Goal: Task Accomplishment & Management: Complete application form

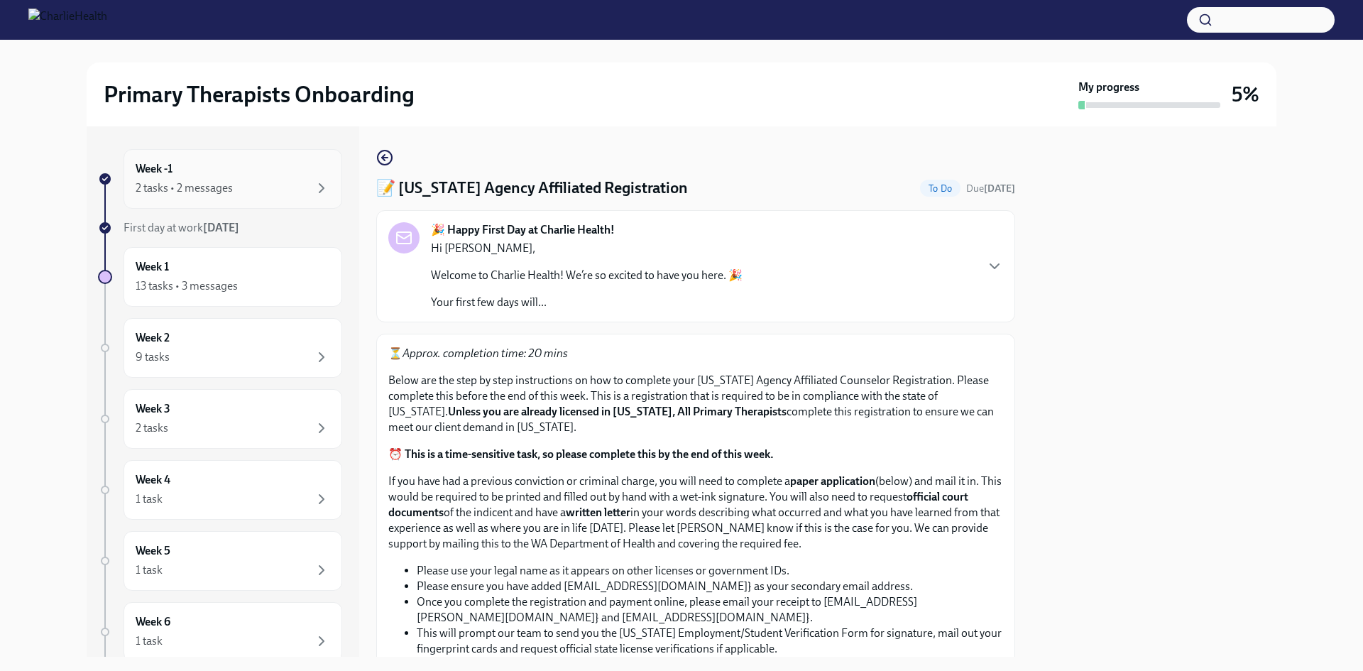
click at [243, 185] on div "2 tasks • 2 messages" at bounding box center [233, 188] width 194 height 17
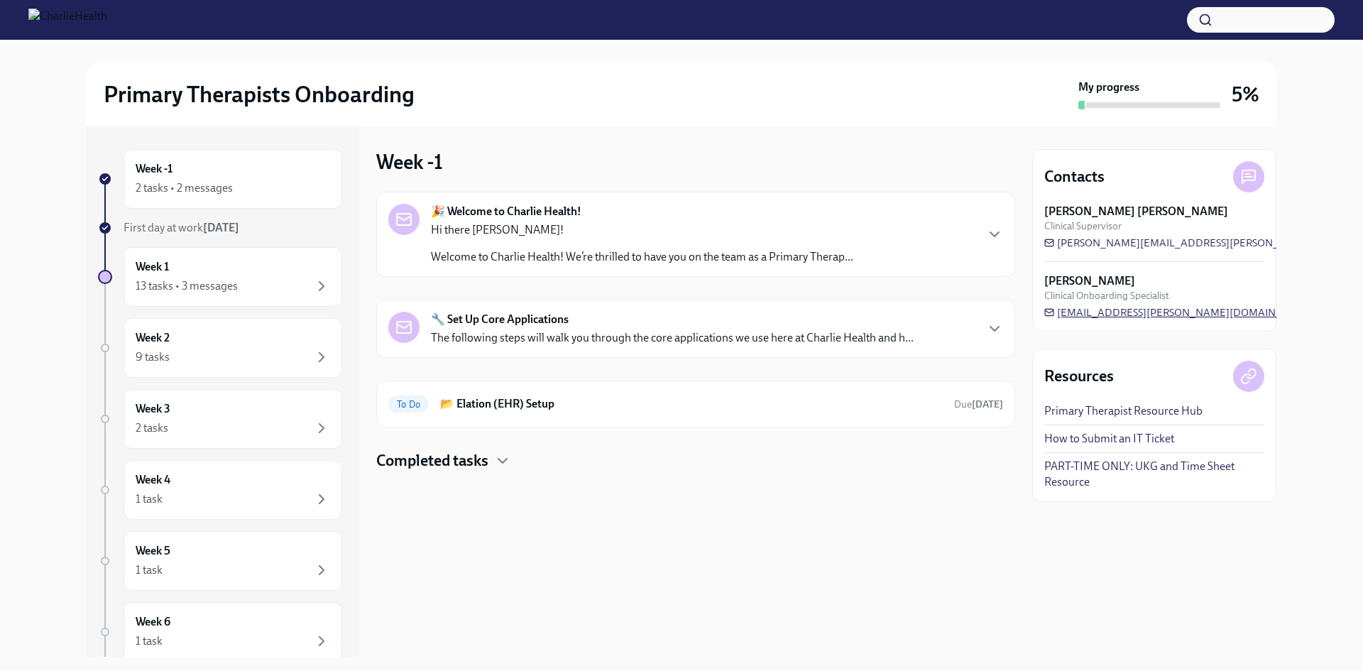
click at [1062, 313] on span "[EMAIL_ADDRESS][PERSON_NAME][DOMAIN_NAME]" at bounding box center [1179, 312] width 271 height 14
click at [964, 517] on div "Week -1 🎉 Welcome to Charlie Health! Hi there [PERSON_NAME]! Welcome to Charlie…" at bounding box center [695, 391] width 639 height 530
drag, startPoint x: 1211, startPoint y: 315, endPoint x: 1056, endPoint y: 311, distance: 155.5
click at [1056, 311] on div "[PERSON_NAME] Clinical Onboarding Specialist [PERSON_NAME][EMAIL_ADDRESS][DOMAI…" at bounding box center [1154, 296] width 220 height 46
click at [562, 406] on h6 "📂 Elation (EHR) Setup" at bounding box center [691, 404] width 502 height 16
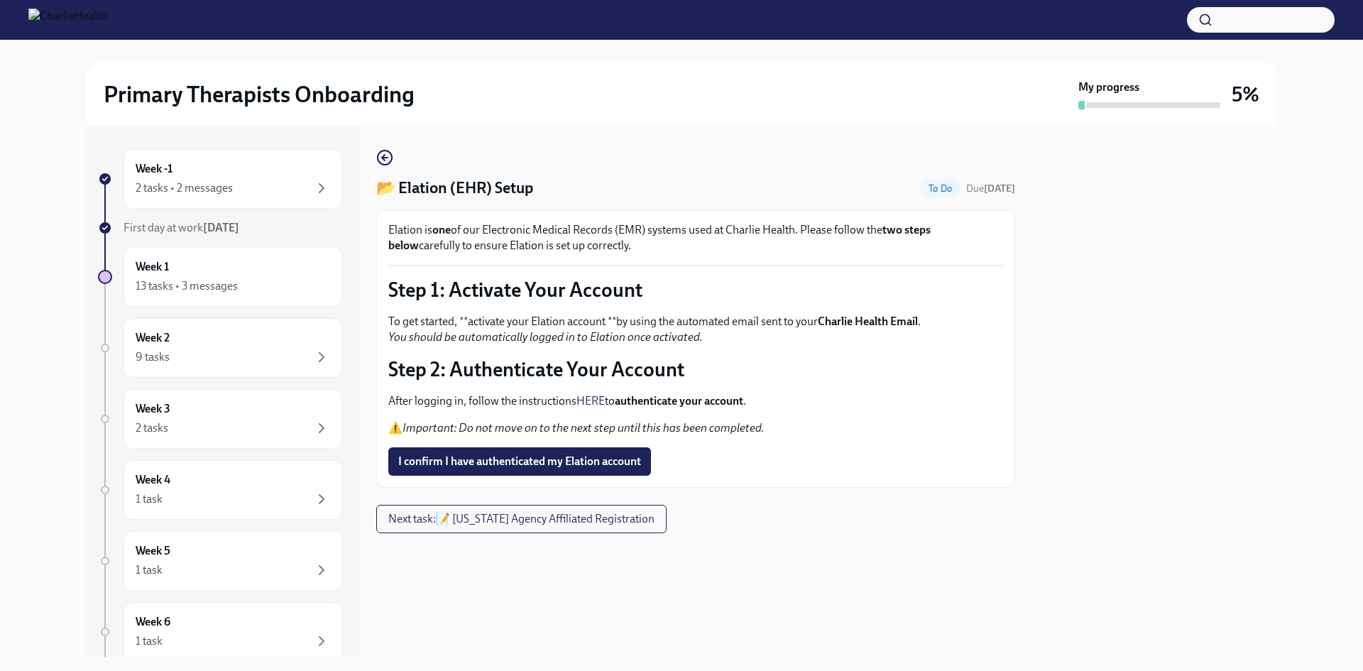
click at [593, 405] on link "HERE" at bounding box center [590, 400] width 28 height 13
click at [537, 463] on span "I confirm I have authenticated my Elation account" at bounding box center [519, 461] width 243 height 14
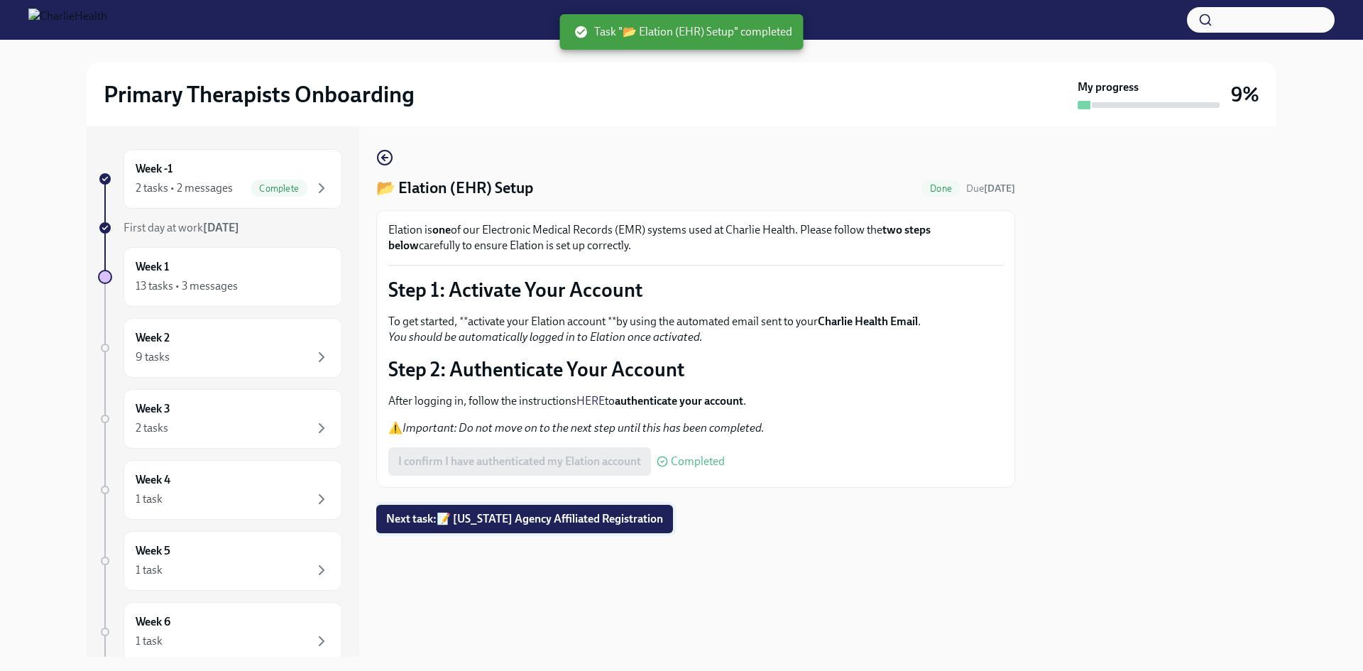
click at [513, 522] on span "Next task : 📝 [US_STATE] Agency Affiliated Registration" at bounding box center [524, 519] width 277 height 14
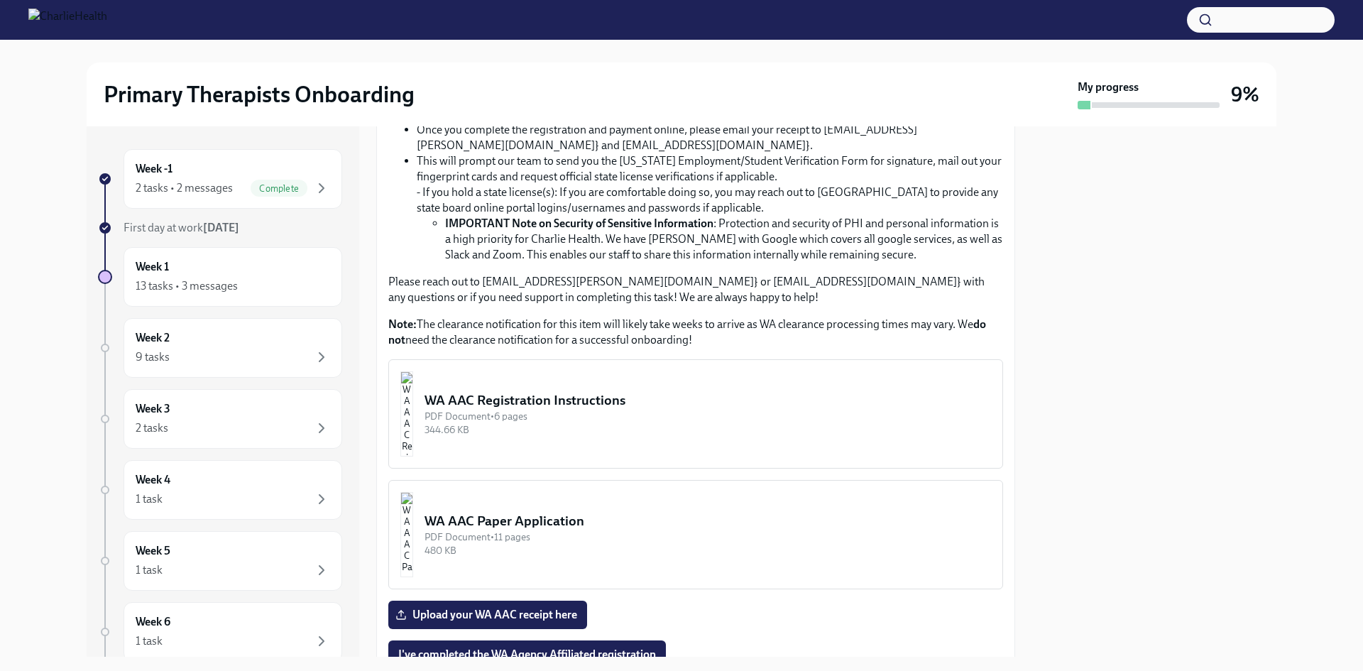
scroll to position [497, 0]
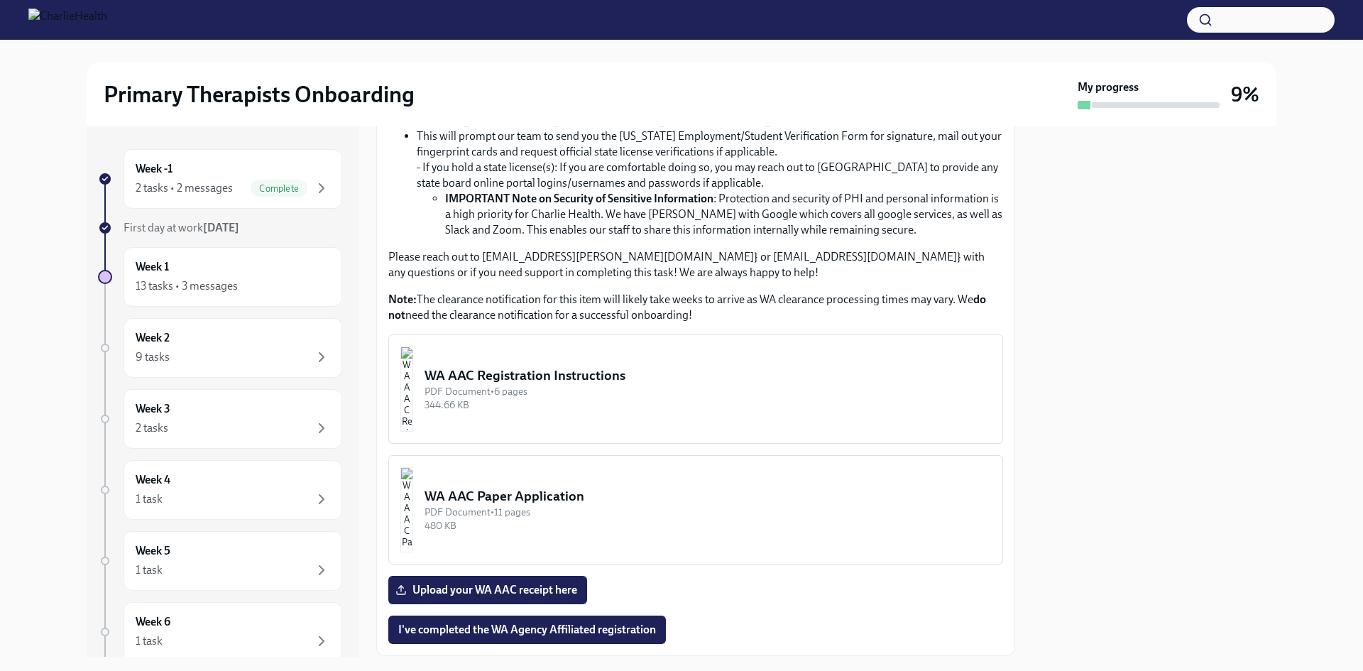
click at [600, 390] on div "PDF Document • 6 pages" at bounding box center [707, 391] width 566 height 13
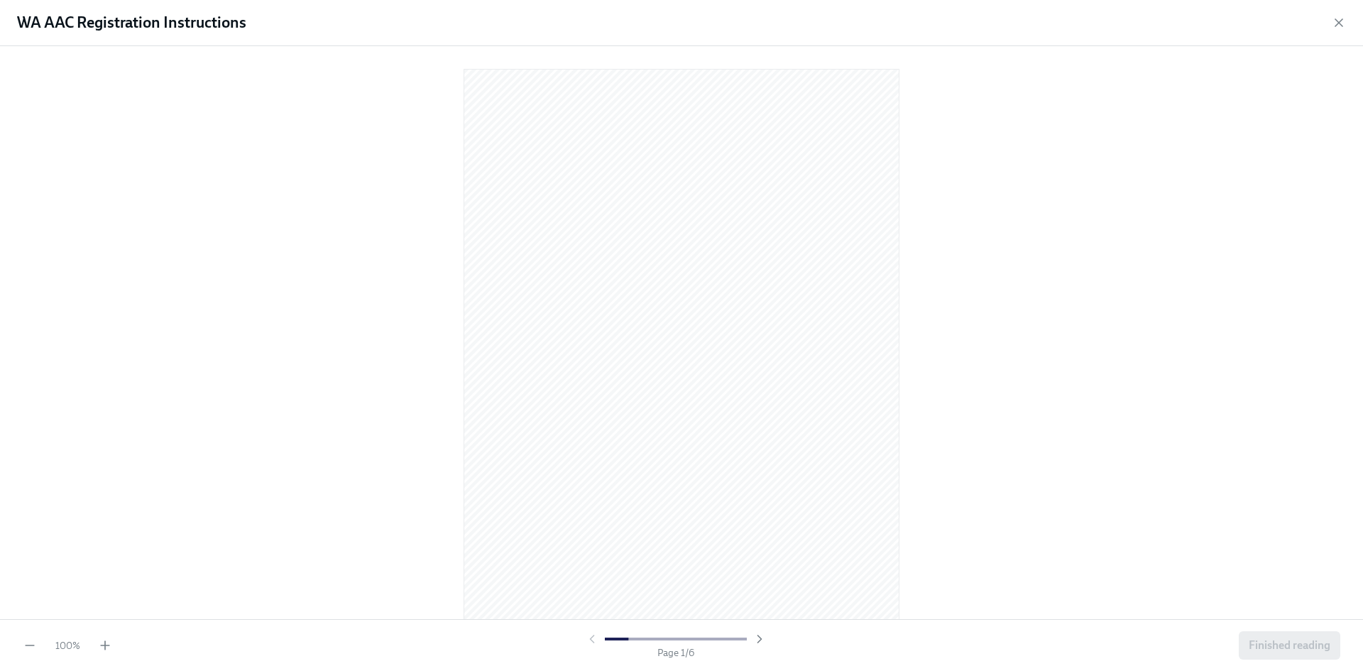
click at [593, 639] on div at bounding box center [676, 639] width 182 height 14
click at [757, 643] on icon "button" at bounding box center [759, 639] width 14 height 14
click at [762, 636] on icon "button" at bounding box center [759, 639] width 14 height 14
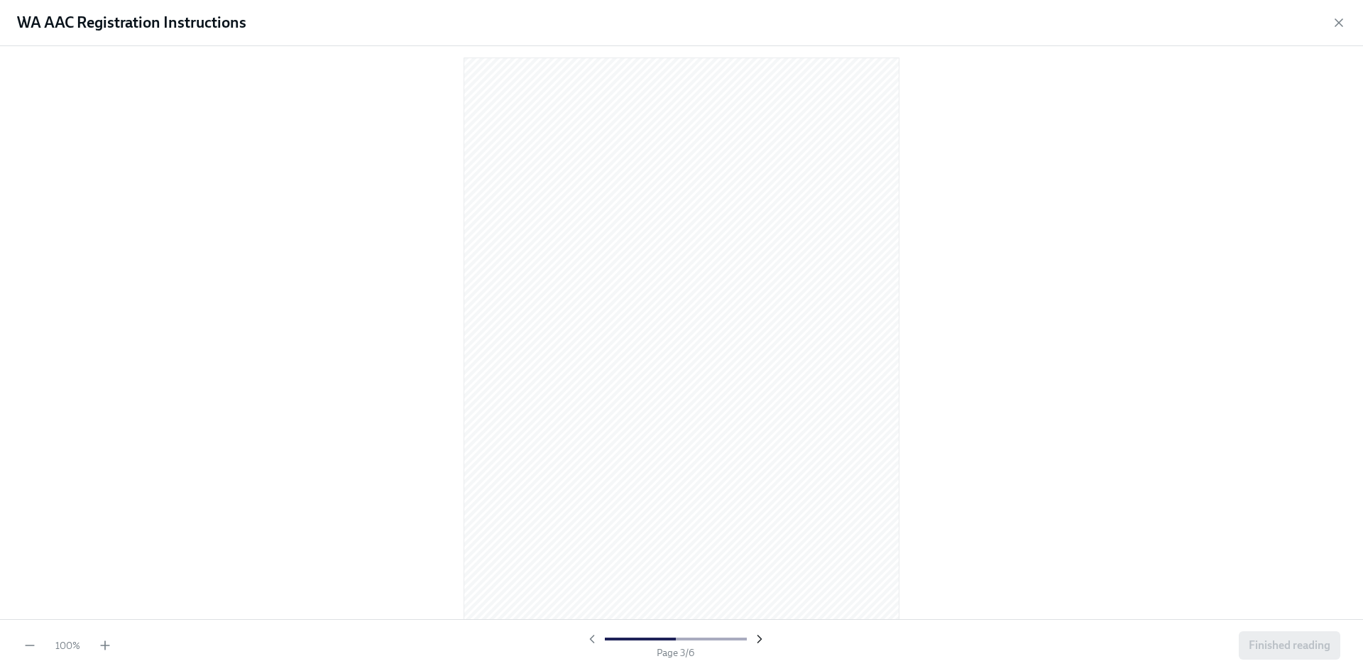
click at [762, 636] on icon "button" at bounding box center [759, 639] width 14 height 14
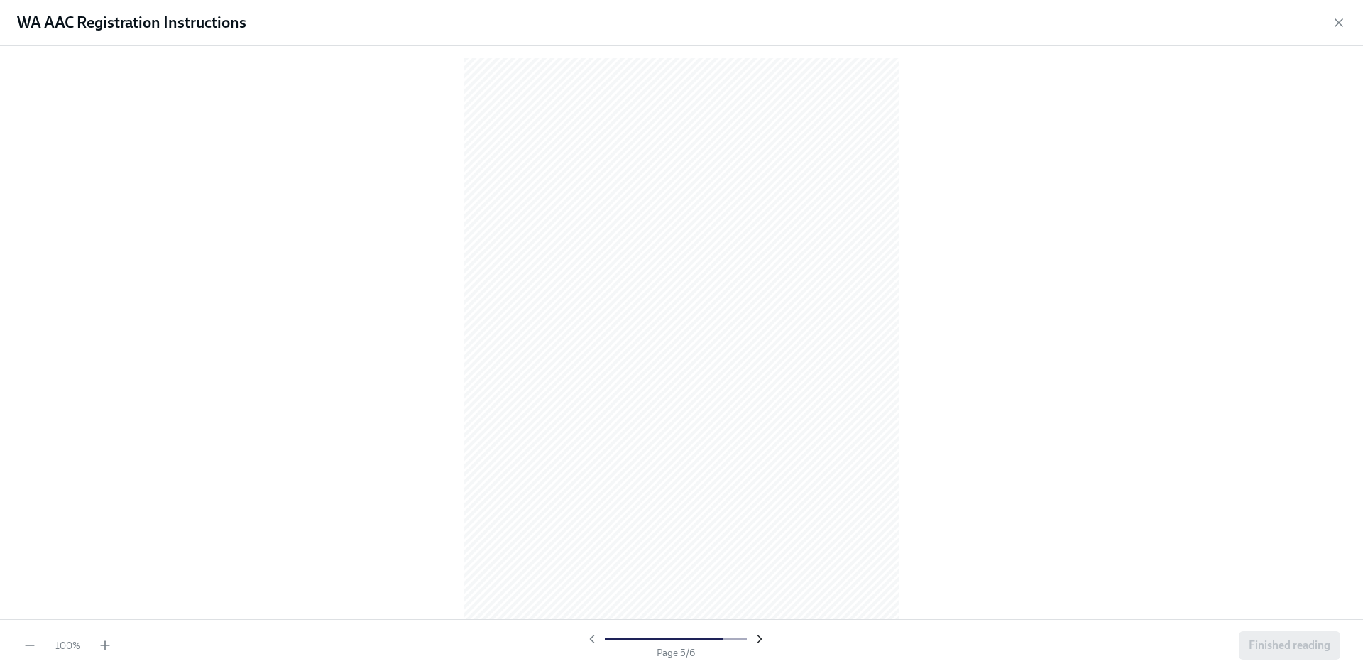
scroll to position [2311, 0]
click at [593, 637] on icon "button" at bounding box center [592, 639] width 14 height 14
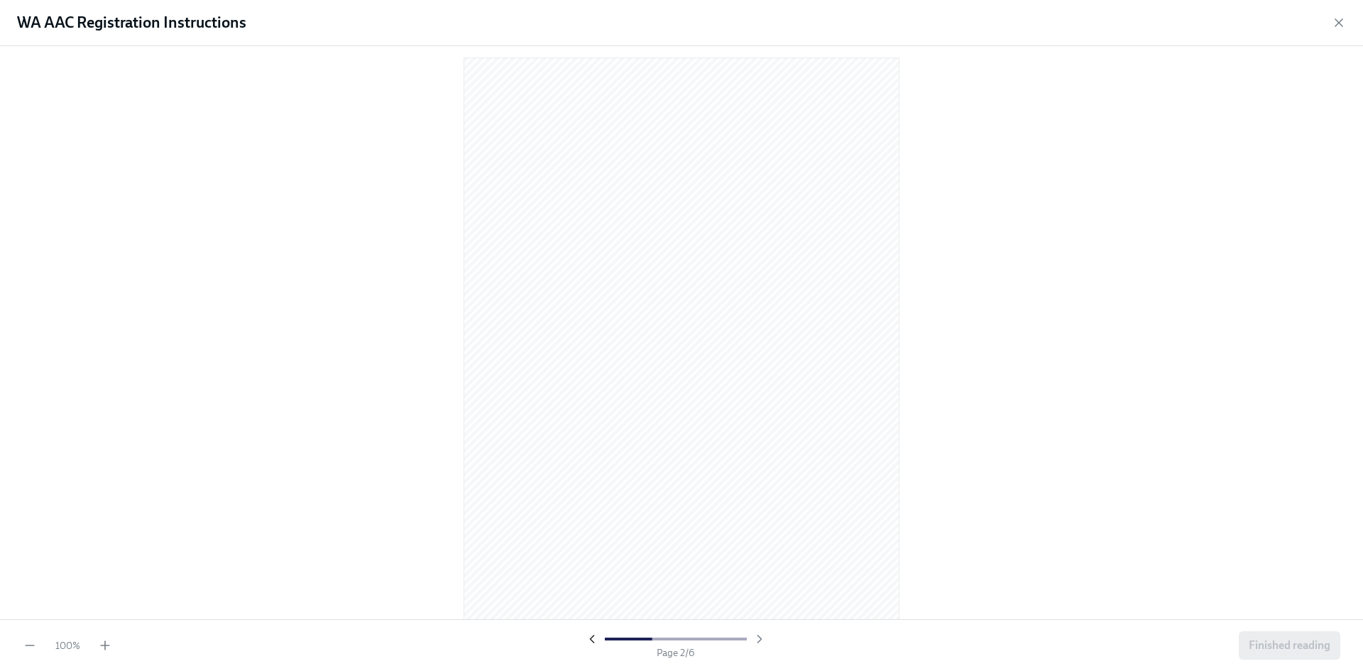
click at [593, 637] on icon "button" at bounding box center [592, 639] width 14 height 14
click at [593, 637] on div at bounding box center [676, 639] width 182 height 14
click at [757, 637] on icon "button" at bounding box center [759, 639] width 14 height 14
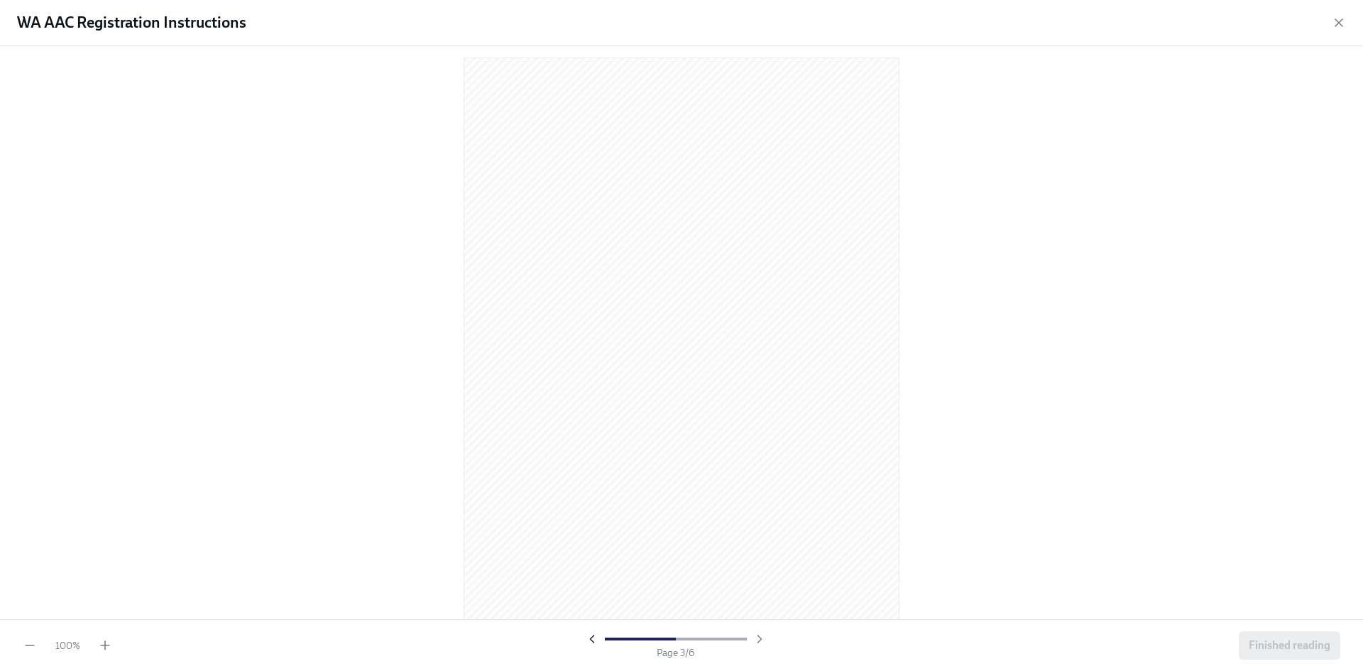
click at [593, 642] on icon "button" at bounding box center [592, 638] width 4 height 7
click at [1344, 20] on icon "button" at bounding box center [1338, 23] width 14 height 14
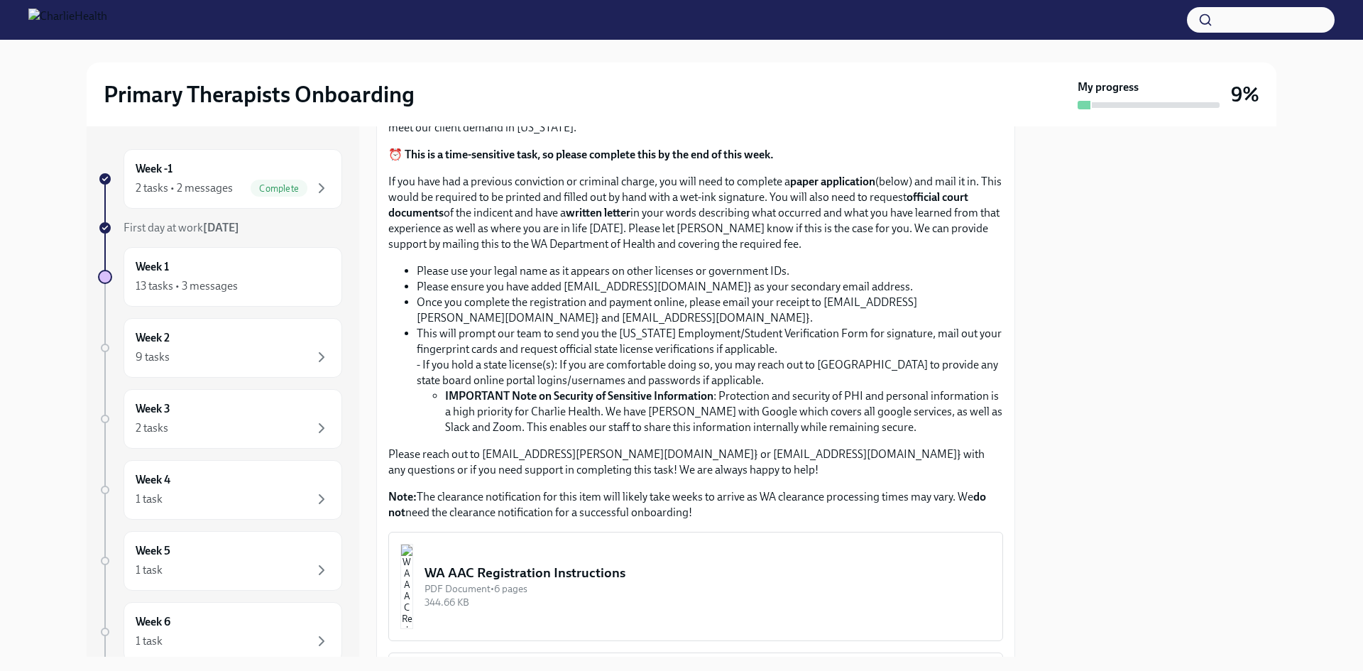
scroll to position [374, 0]
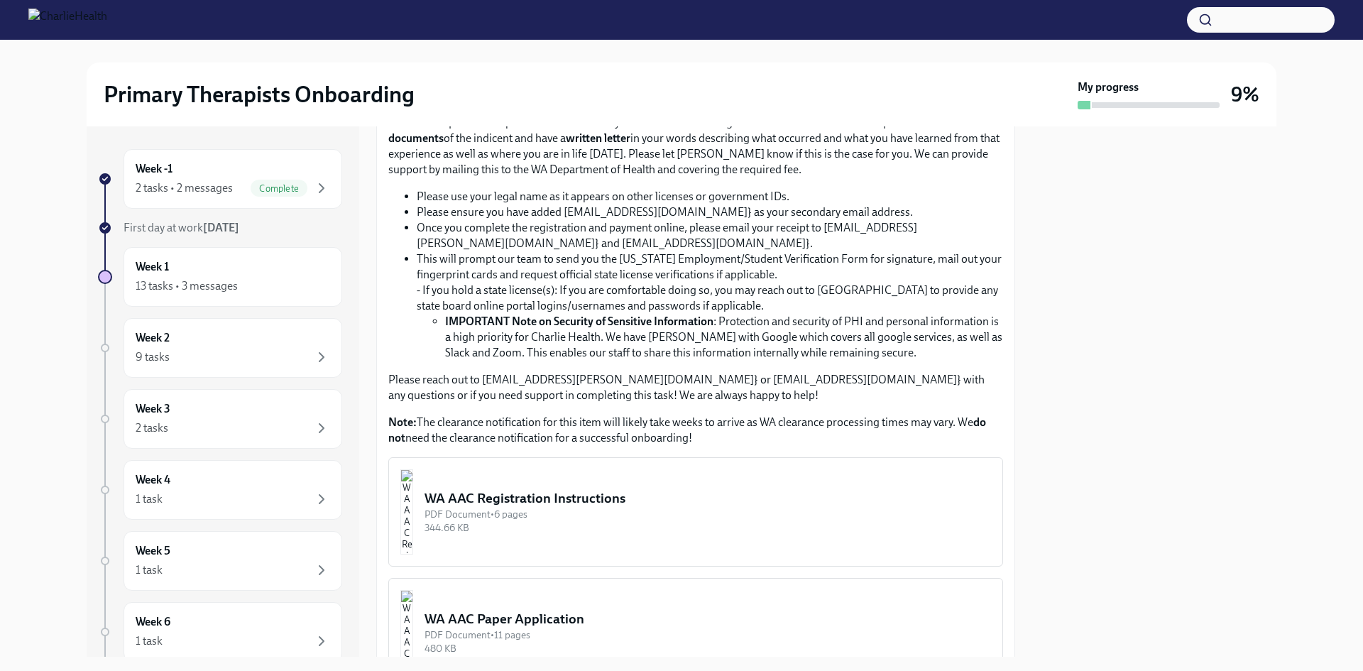
click at [586, 520] on div "PDF Document • 6 pages" at bounding box center [707, 513] width 566 height 13
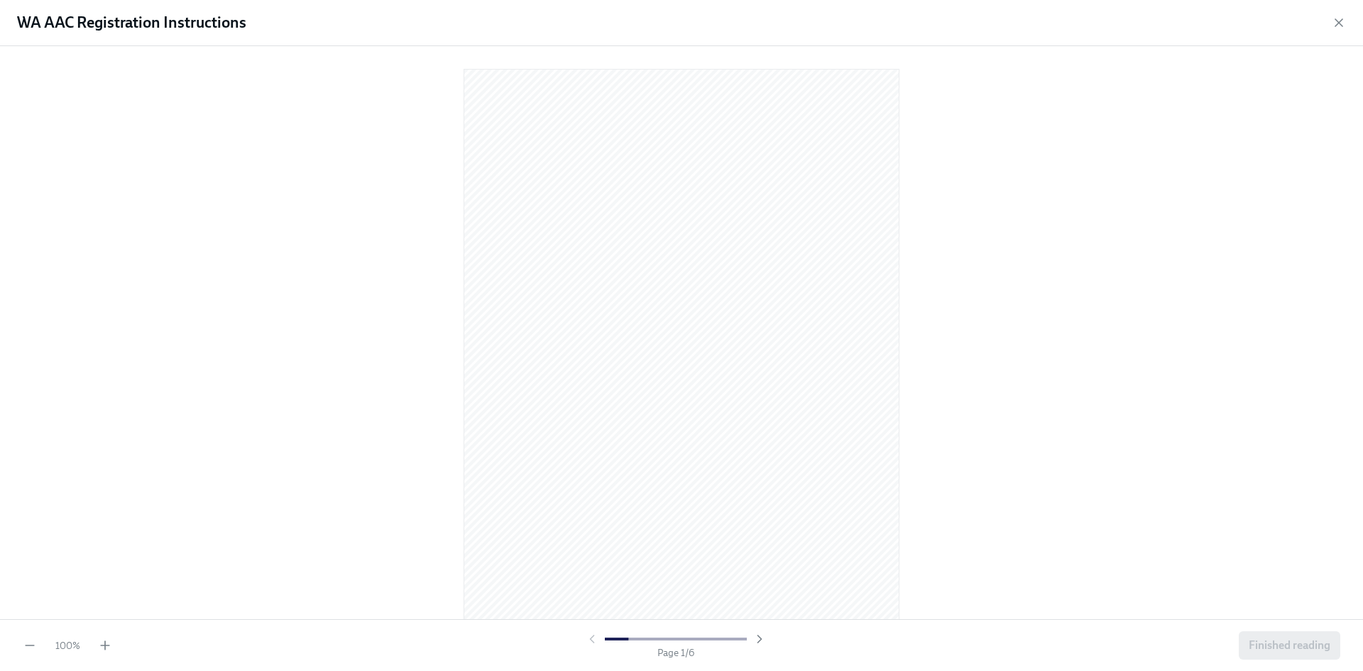
click at [593, 641] on div at bounding box center [676, 639] width 182 height 14
click at [759, 641] on icon "button" at bounding box center [759, 639] width 14 height 14
click at [593, 641] on icon "button" at bounding box center [592, 638] width 4 height 7
click at [760, 642] on icon "button" at bounding box center [759, 639] width 14 height 14
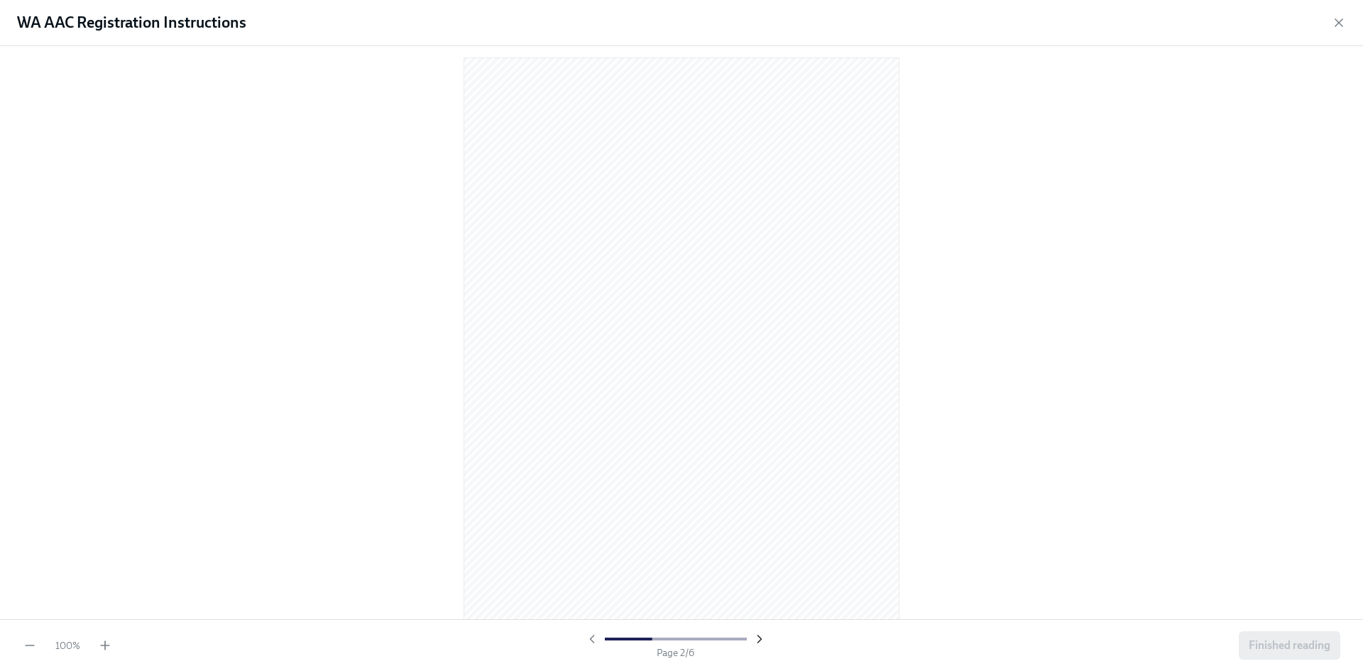
click at [759, 639] on icon "button" at bounding box center [759, 638] width 4 height 7
click at [1340, 23] on icon "button" at bounding box center [1338, 22] width 7 height 7
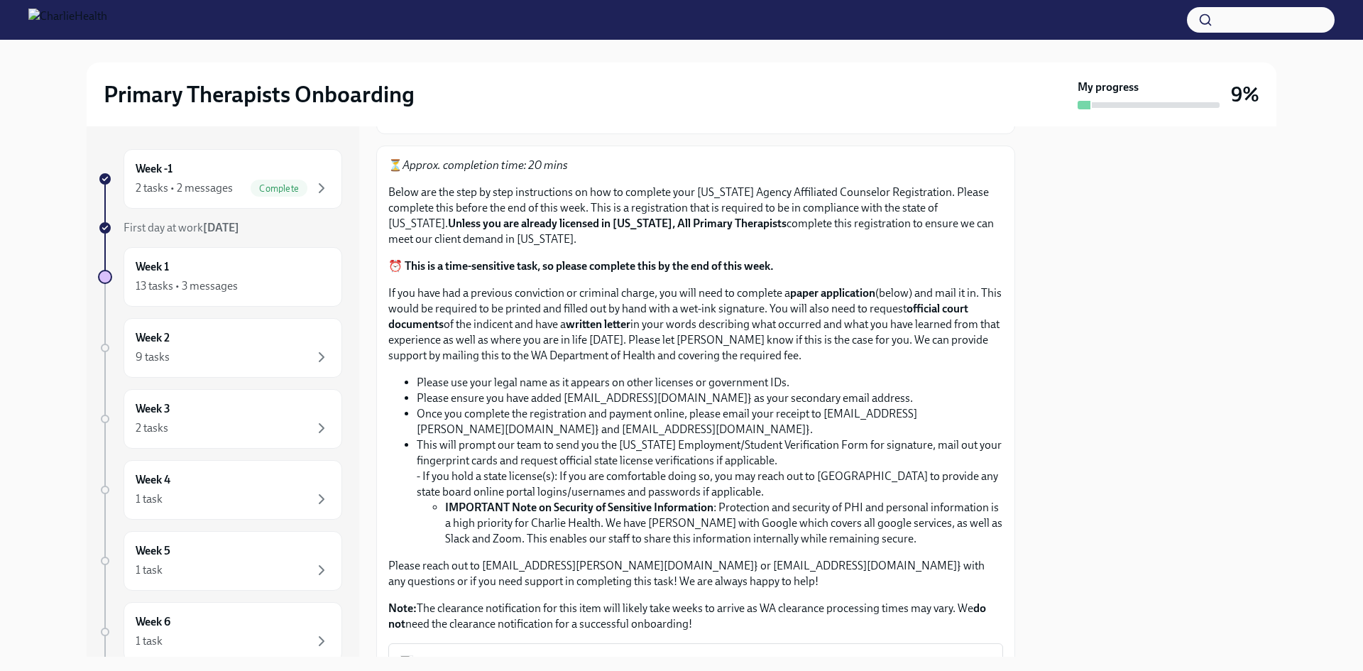
scroll to position [161, 0]
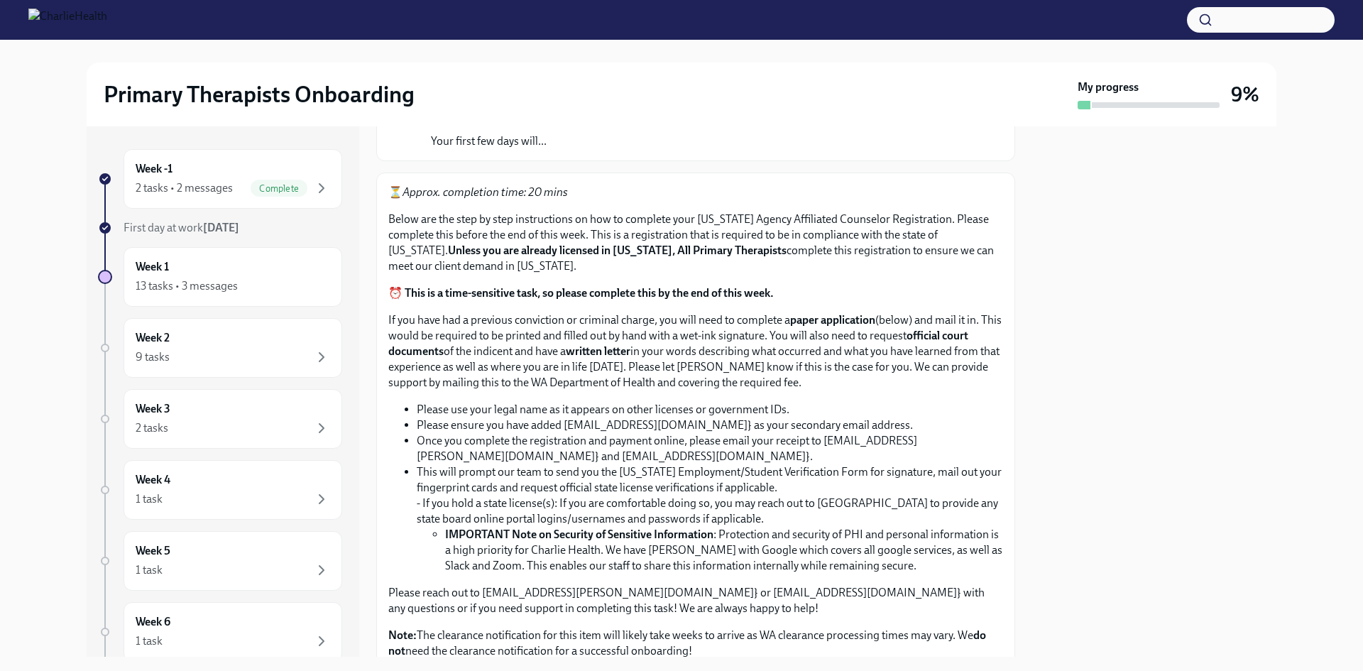
click at [613, 350] on strong "written letter" at bounding box center [598, 350] width 65 height 13
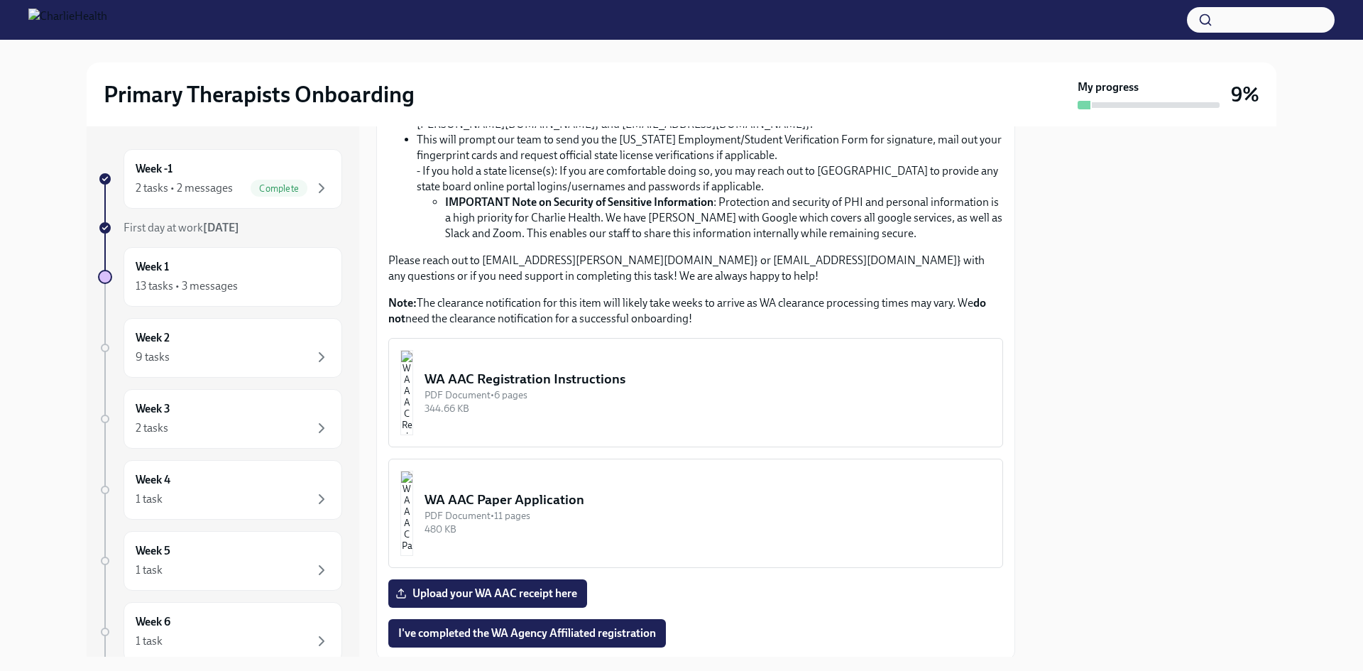
scroll to position [516, 0]
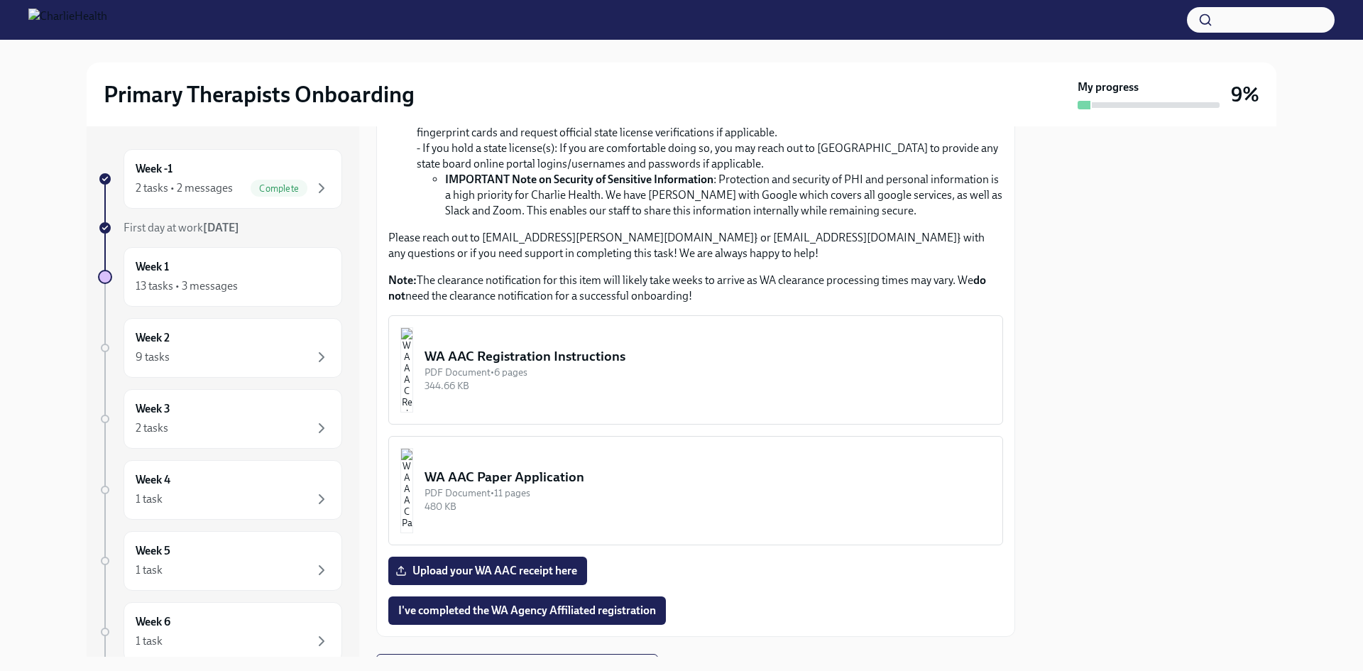
click at [638, 367] on div "PDF Document • 6 pages" at bounding box center [707, 372] width 566 height 13
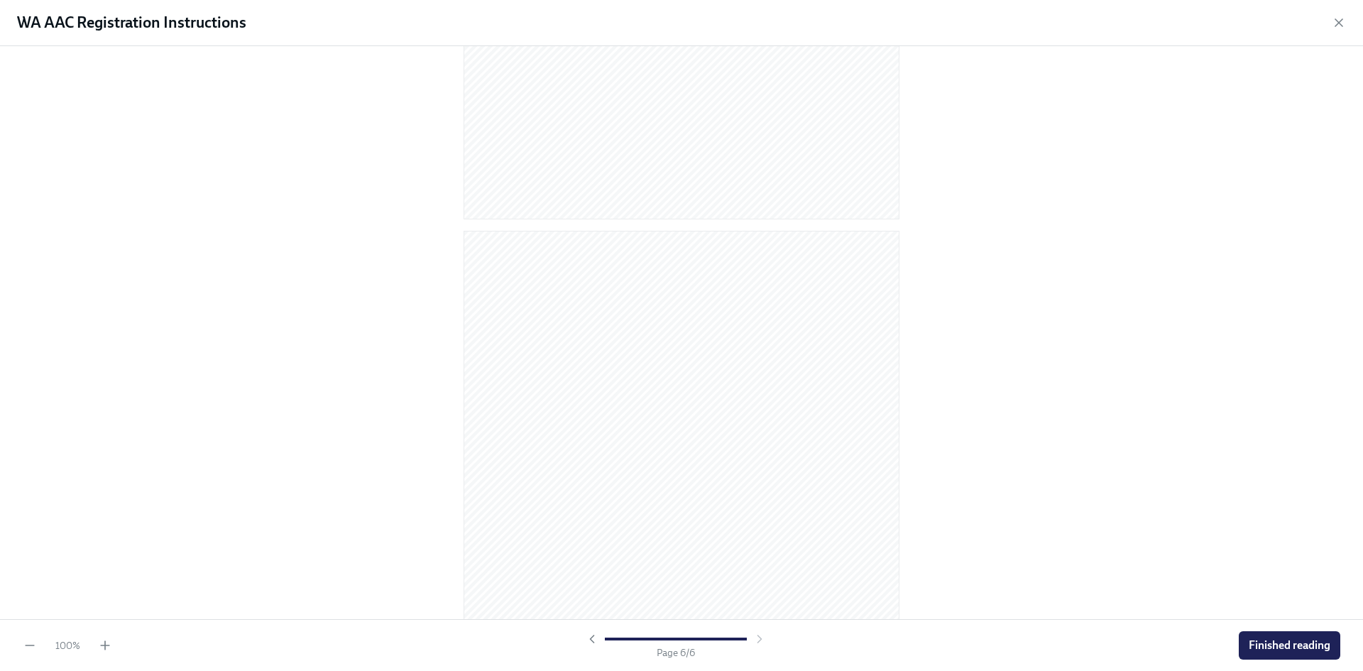
scroll to position [2697, 0]
drag, startPoint x: 18, startPoint y: 16, endPoint x: 159, endPoint y: 24, distance: 140.7
click at [159, 24] on h1 "WA AAC Registration Instructions" at bounding box center [131, 22] width 229 height 21
copy h1 "WA AAC Registration"
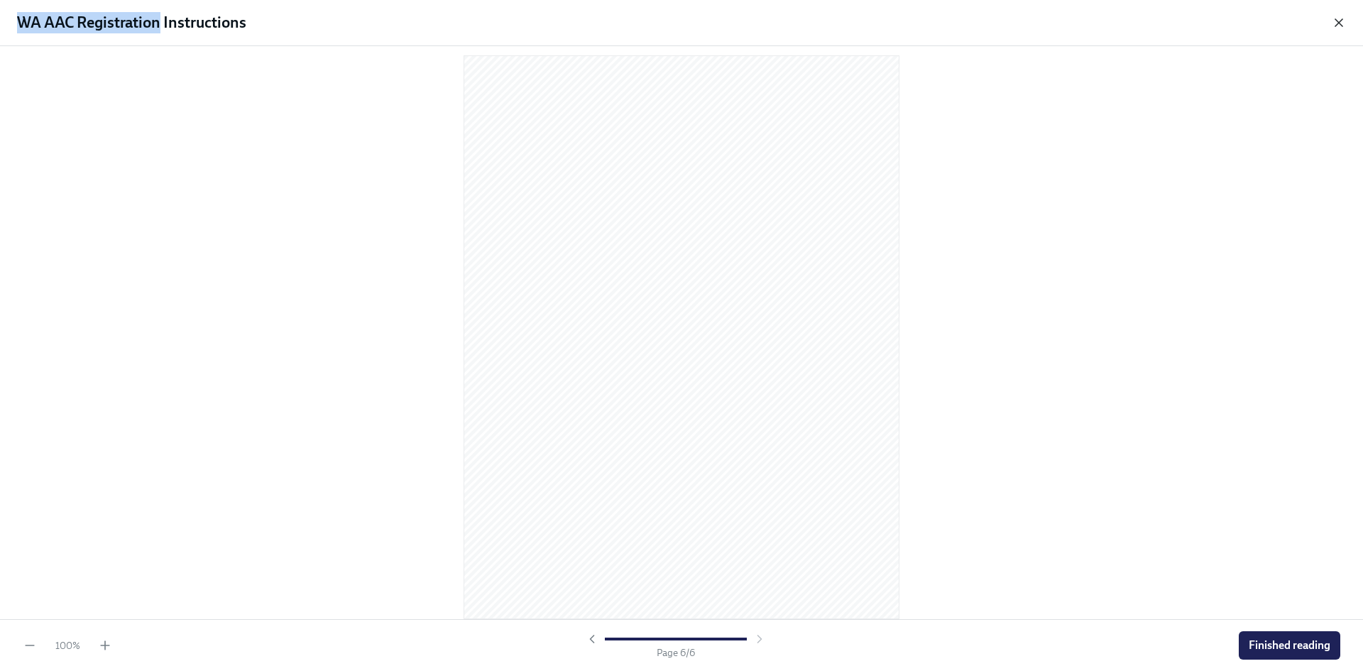
click at [1340, 23] on icon "button" at bounding box center [1338, 23] width 14 height 14
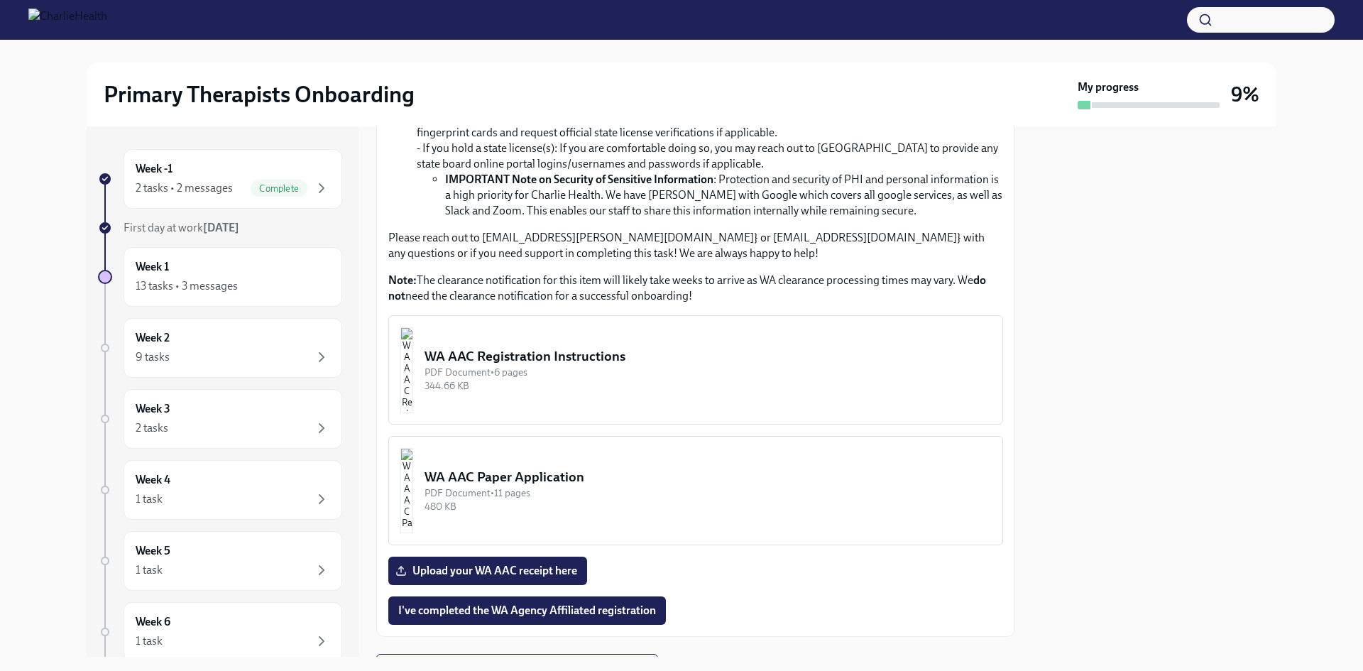
click at [618, 364] on div "WA AAC Registration Instructions" at bounding box center [707, 356] width 566 height 18
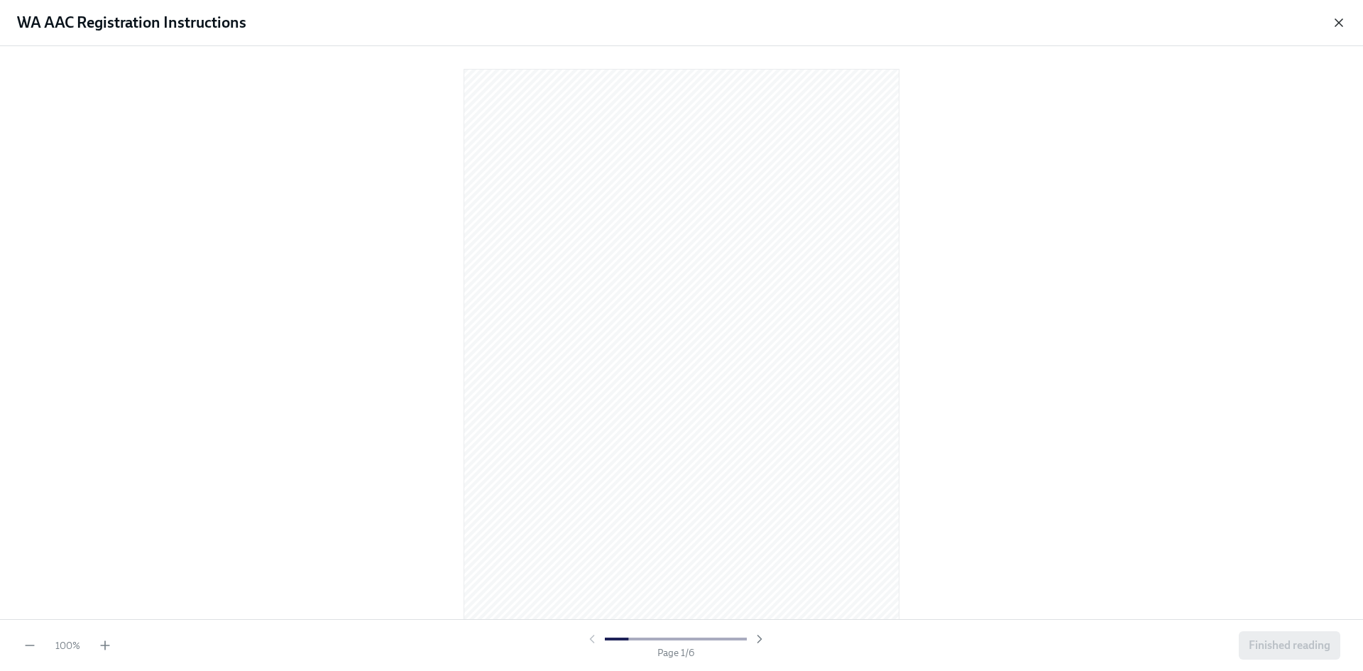
click at [1341, 26] on icon "button" at bounding box center [1338, 23] width 14 height 14
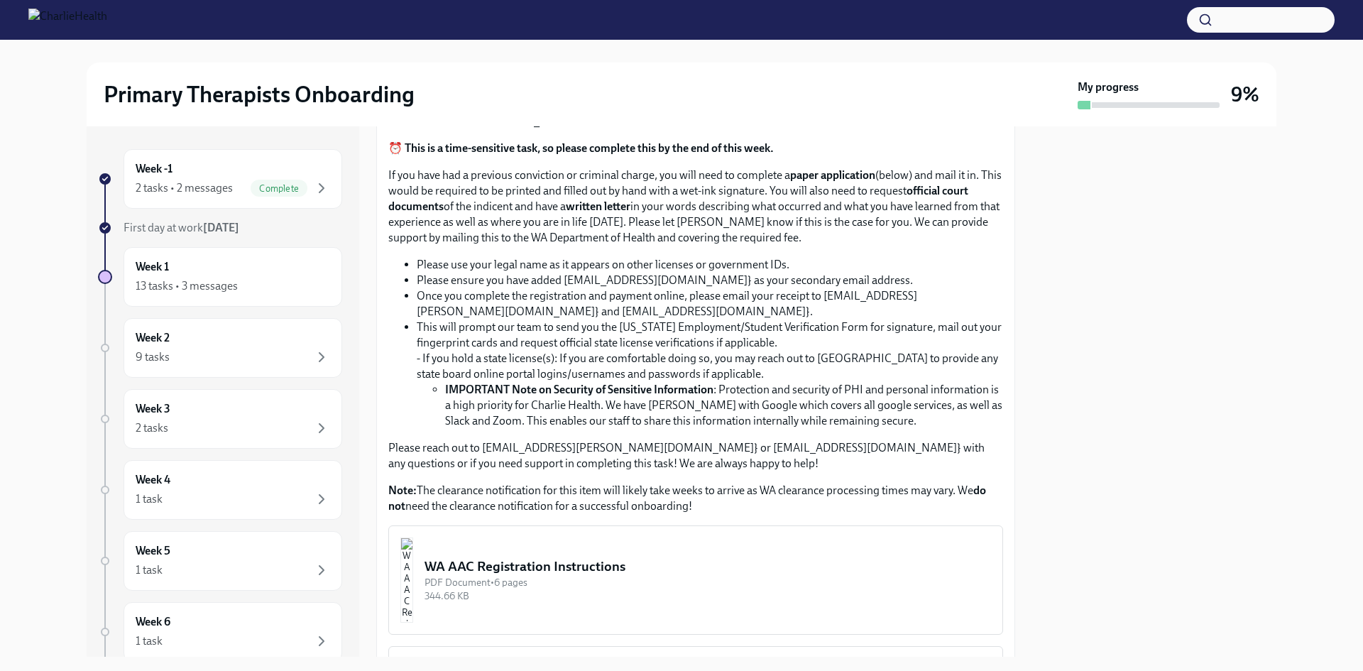
scroll to position [303, 0]
drag, startPoint x: 625, startPoint y: 315, endPoint x: 773, endPoint y: 316, distance: 147.6
click at [773, 316] on li "Once you complete the registration and payment online, please email your receip…" at bounding box center [710, 306] width 586 height 31
copy li "[EMAIL_ADDRESS][DOMAIN_NAME]"
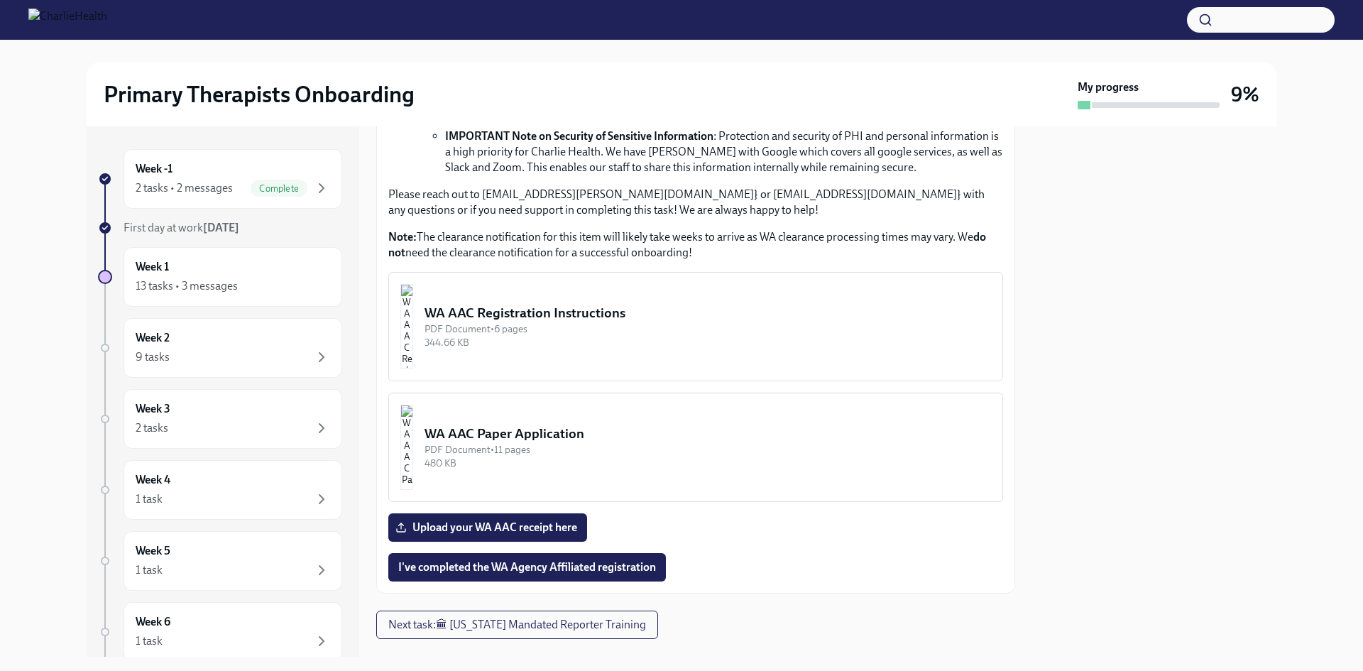
scroll to position [587, 0]
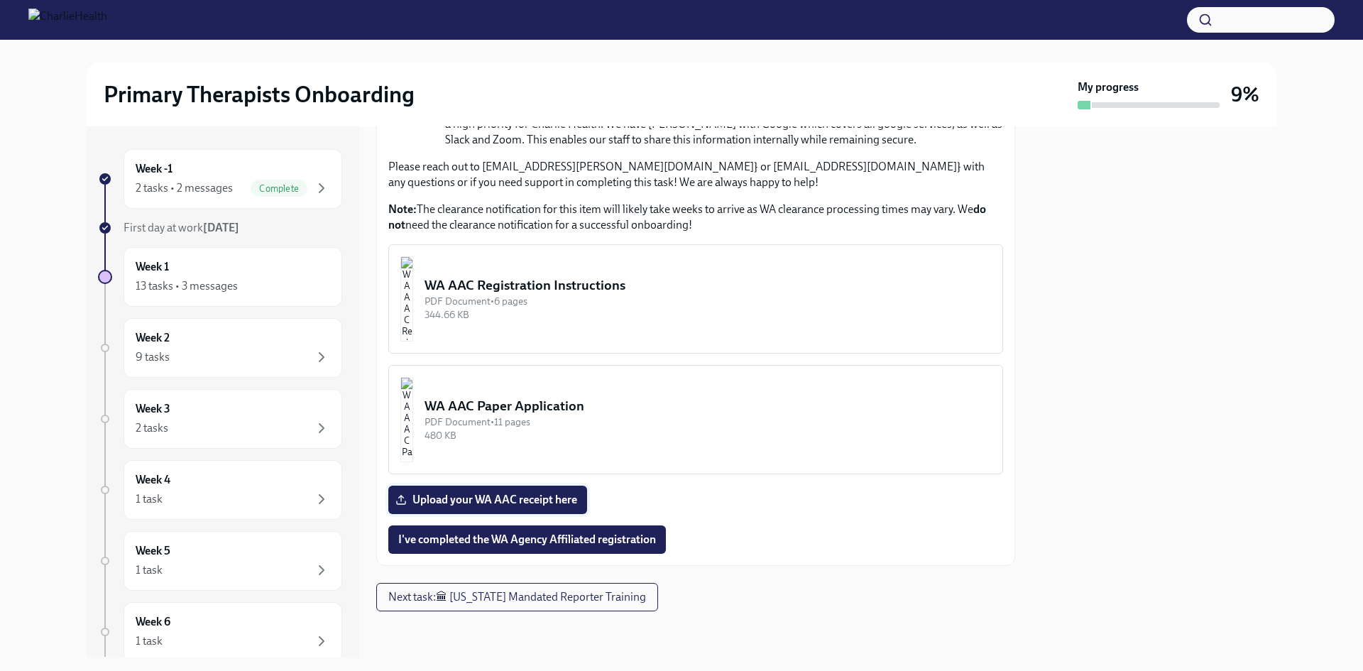
click at [515, 498] on span "Upload your WA AAC receipt here" at bounding box center [487, 500] width 179 height 14
click at [0, 0] on input "Upload your WA AAC receipt here" at bounding box center [0, 0] width 0 height 0
click at [583, 541] on span "I've completed the WA Agency Affiliated registration" at bounding box center [527, 539] width 258 height 14
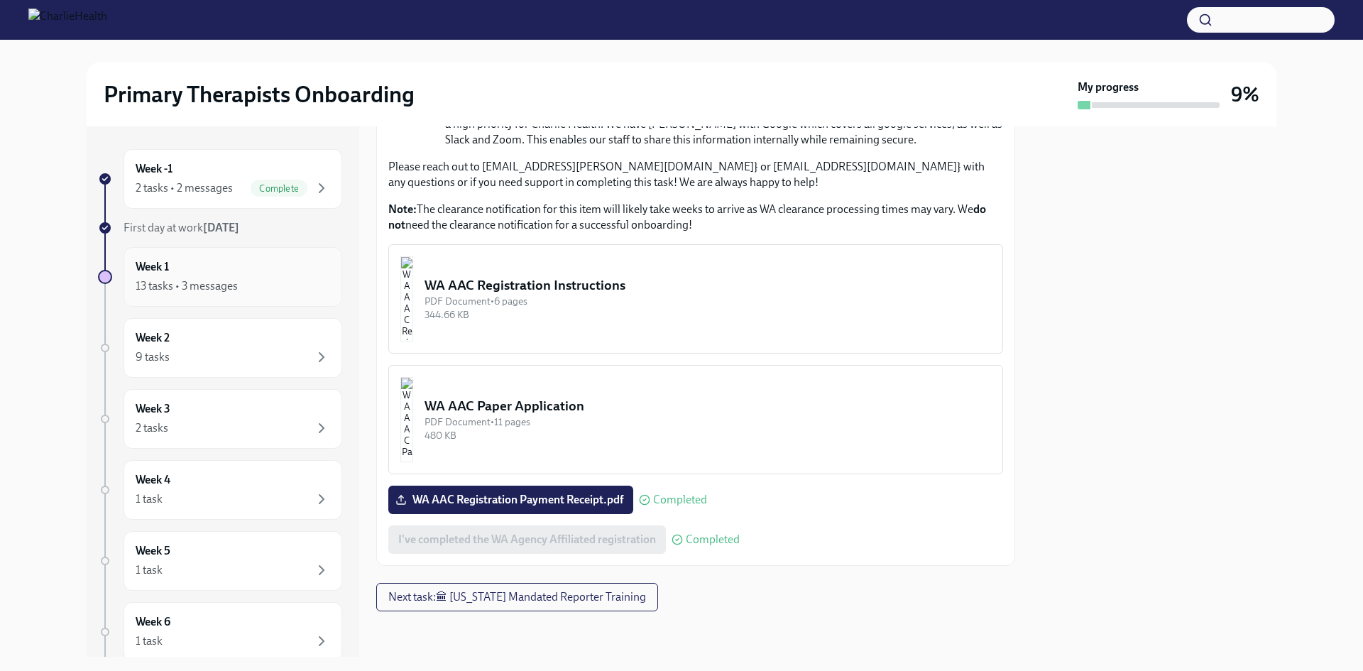
click at [258, 265] on div "Week 1 13 tasks • 3 messages" at bounding box center [233, 276] width 194 height 35
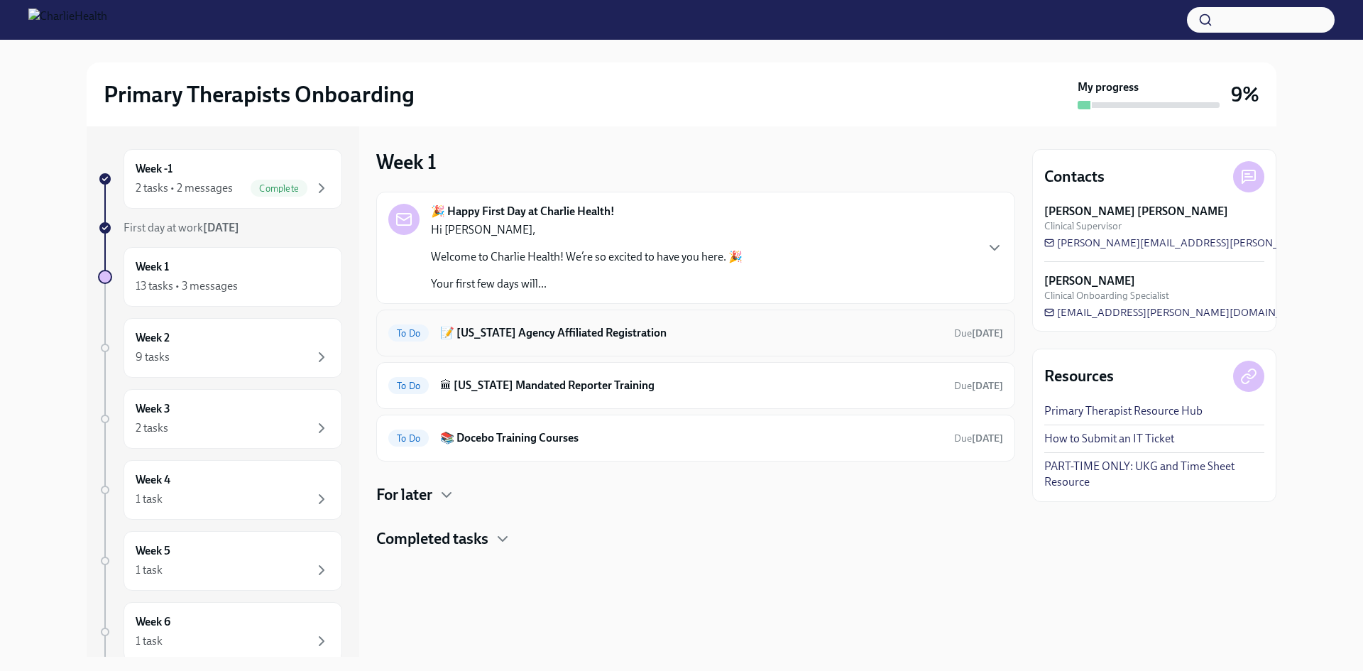
click at [634, 341] on div "To Do 📝 [US_STATE] Agency Affiliated Registration Due [DATE]" at bounding box center [695, 333] width 615 height 23
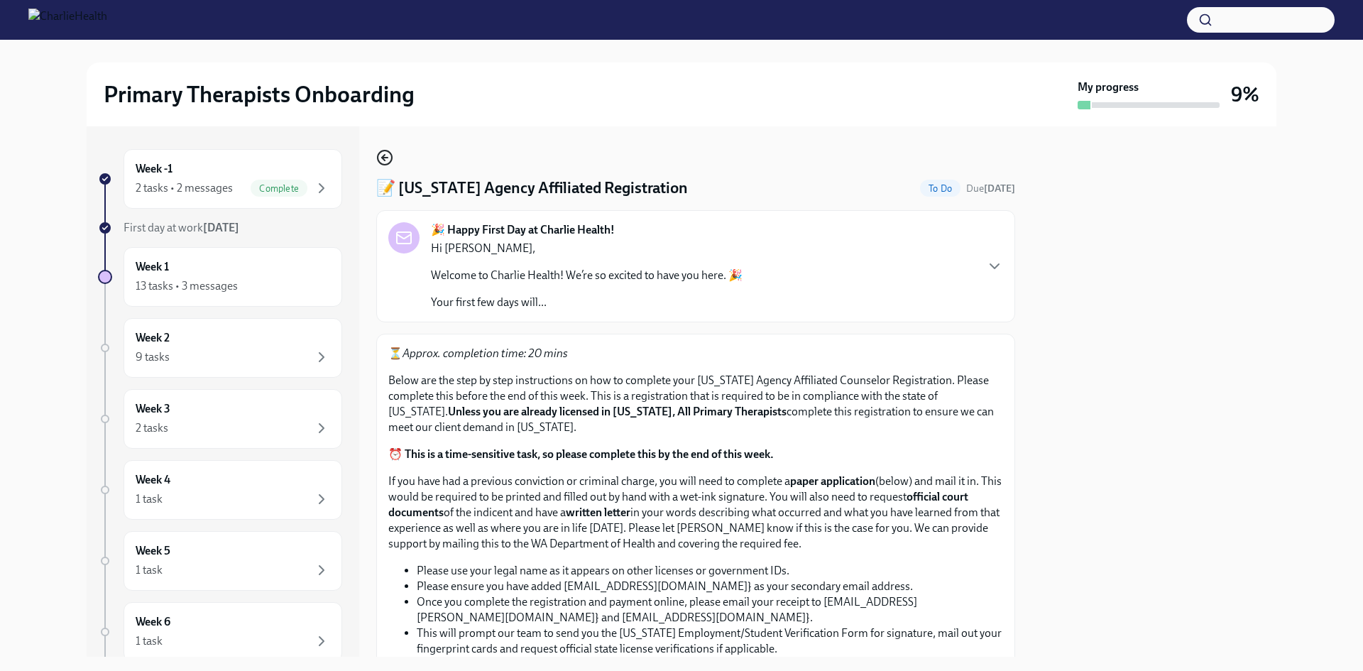
click at [389, 157] on icon "button" at bounding box center [384, 157] width 17 height 17
